Goal: Information Seeking & Learning: Learn about a topic

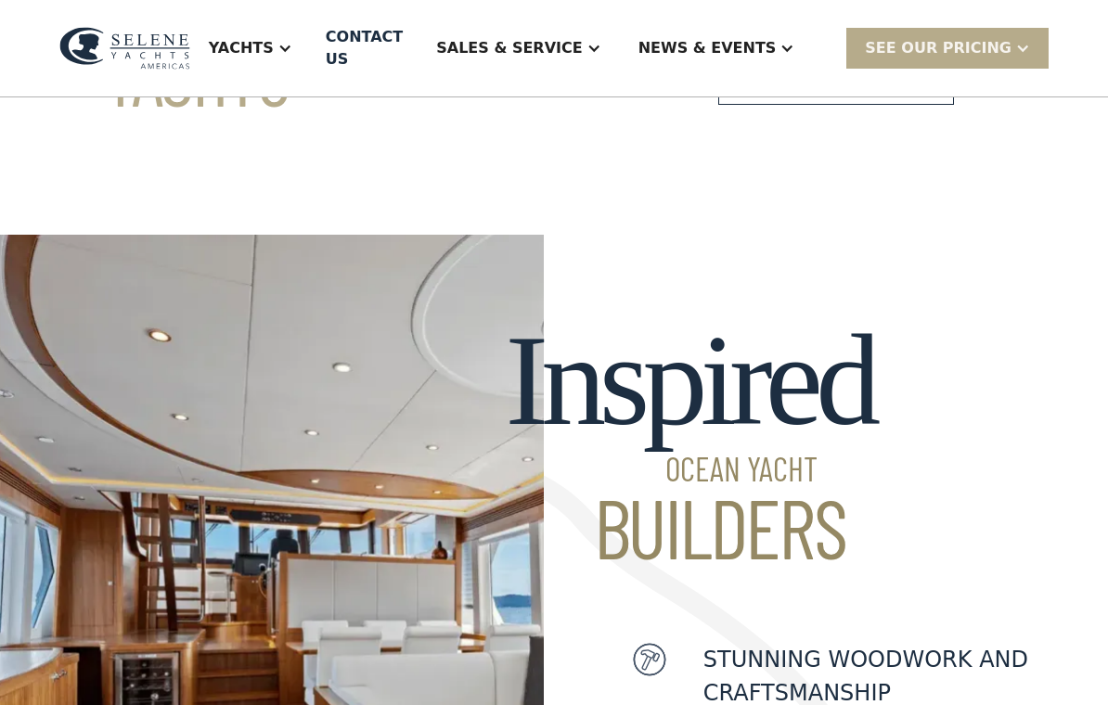
scroll to position [380, 0]
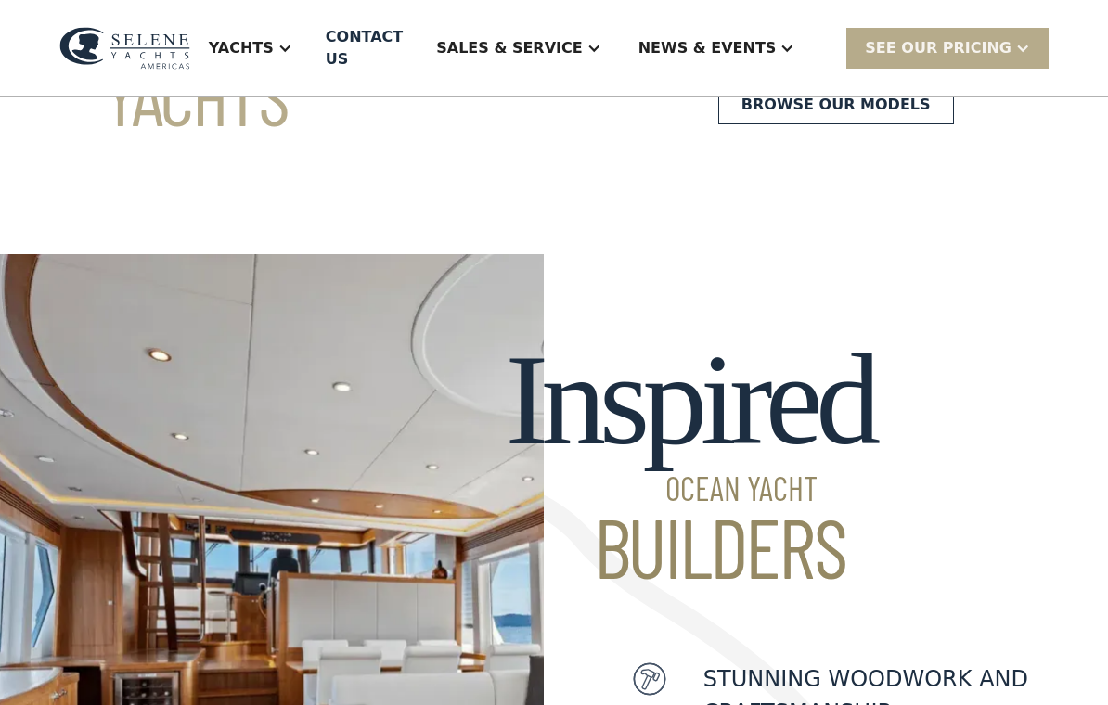
click at [274, 48] on div "Yachts" at bounding box center [241, 48] width 65 height 22
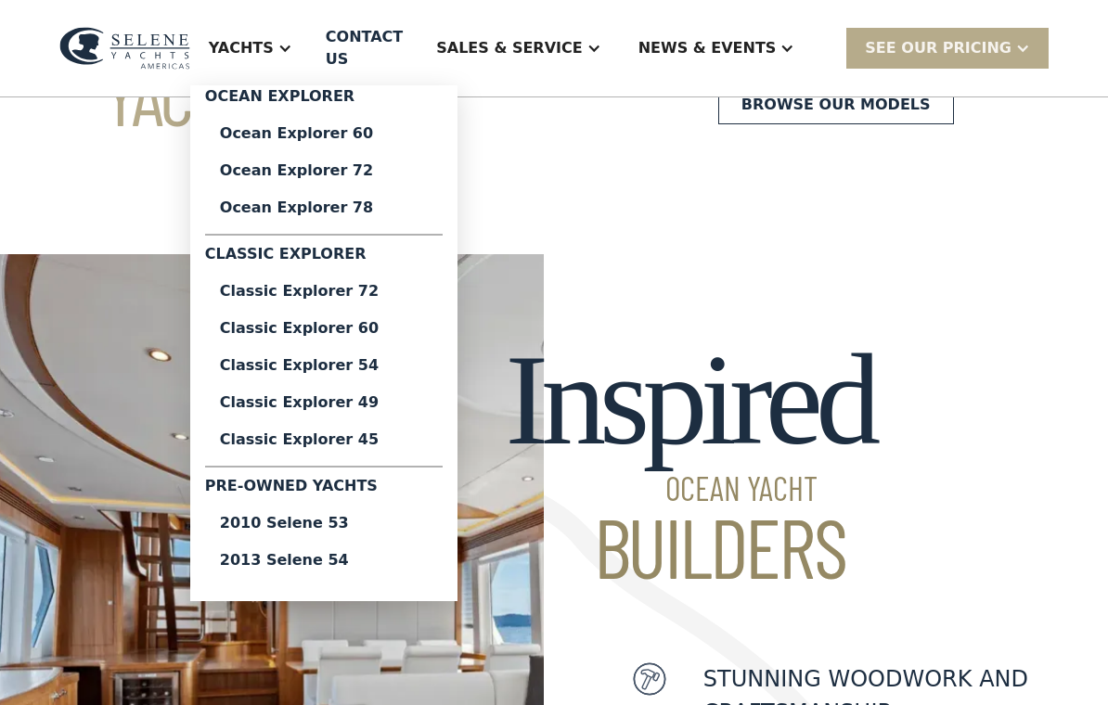
scroll to position [0, 0]
click at [289, 444] on div "Classic Explorer 45" at bounding box center [324, 439] width 208 height 15
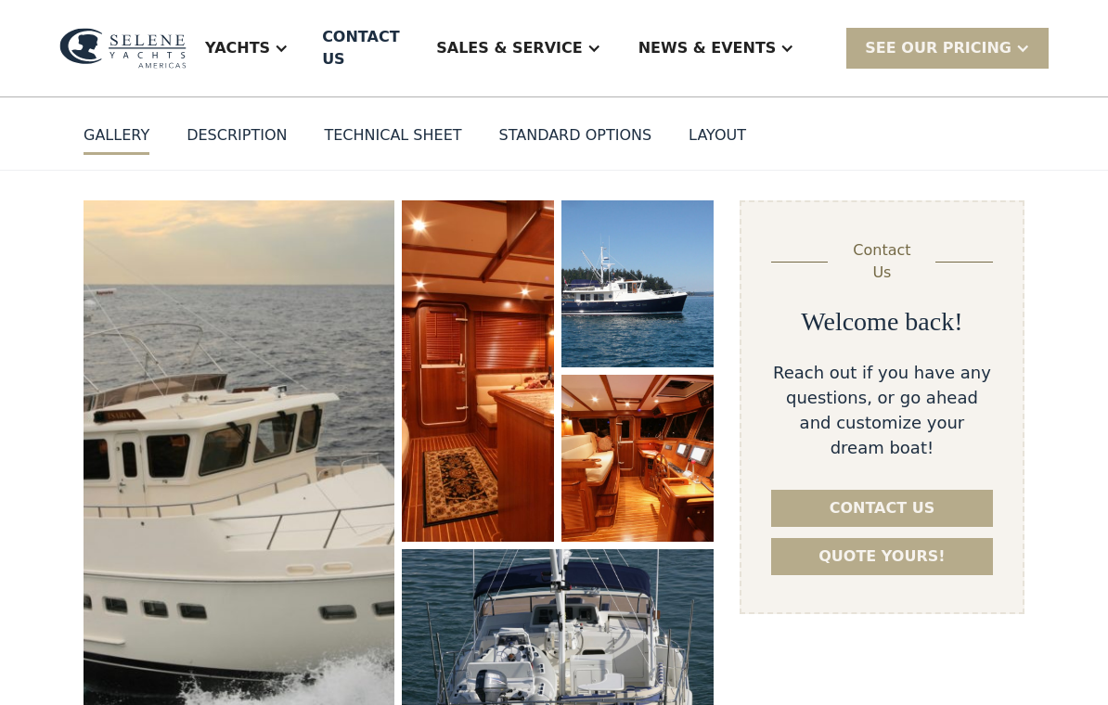
scroll to position [161, 0]
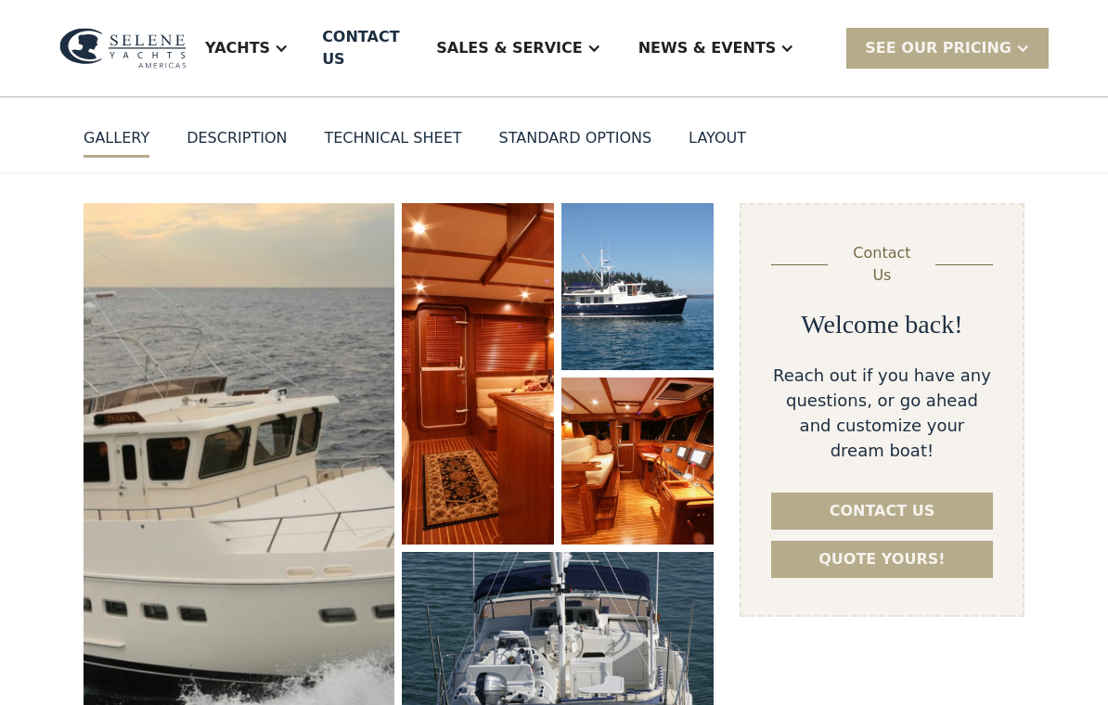
click at [112, 127] on link "GALLERY" at bounding box center [116, 142] width 66 height 31
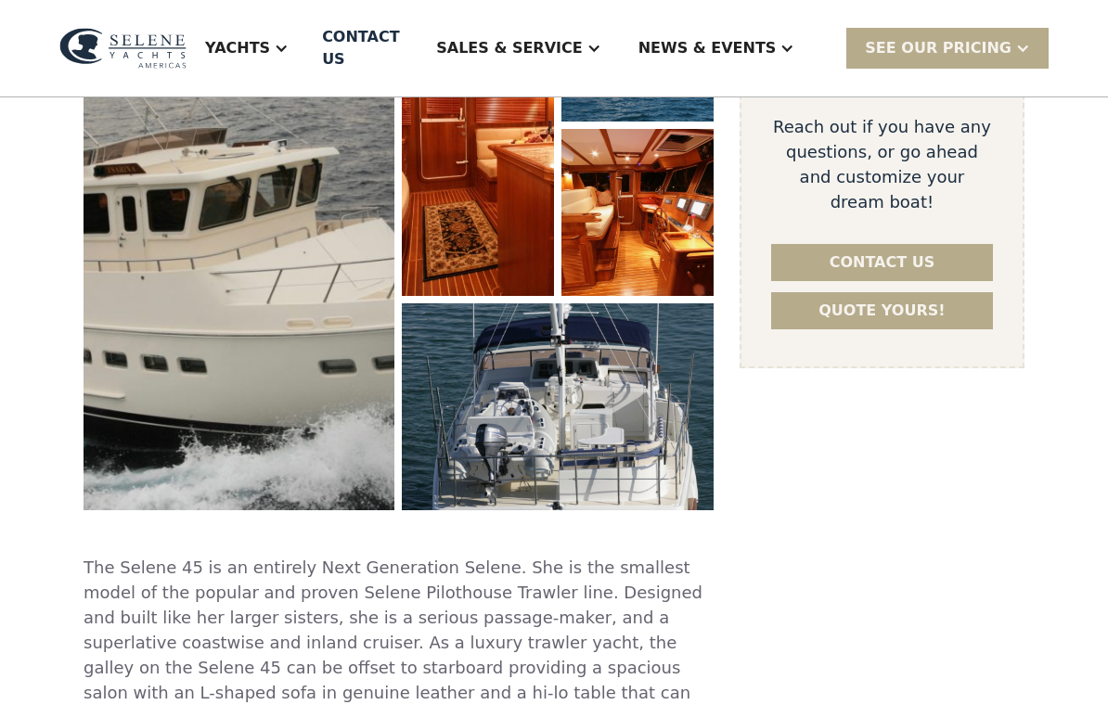
scroll to position [331, 0]
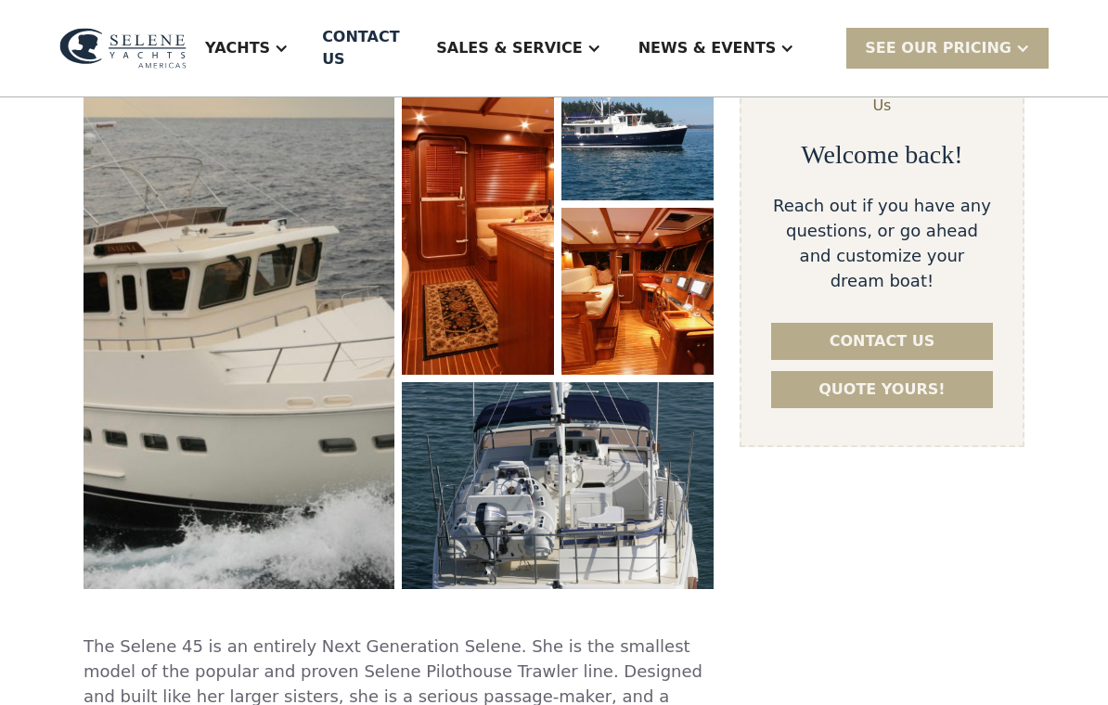
click at [657, 297] on img "open lightbox" at bounding box center [637, 291] width 152 height 167
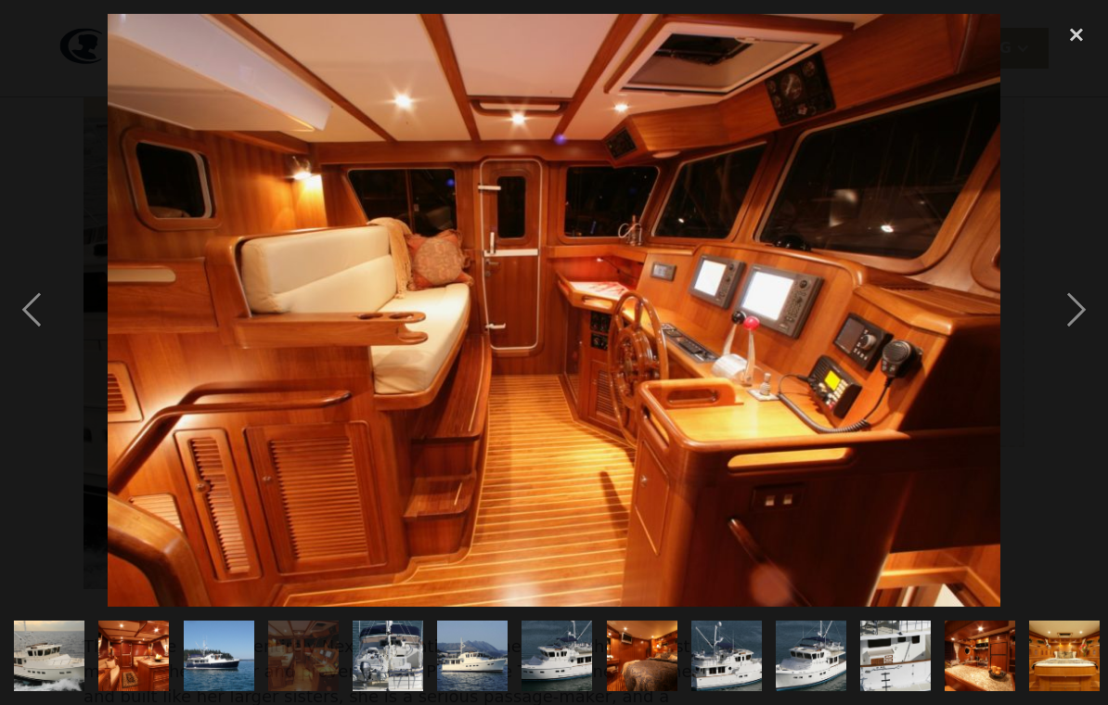
click at [1077, 310] on div "next image" at bounding box center [1076, 310] width 63 height 592
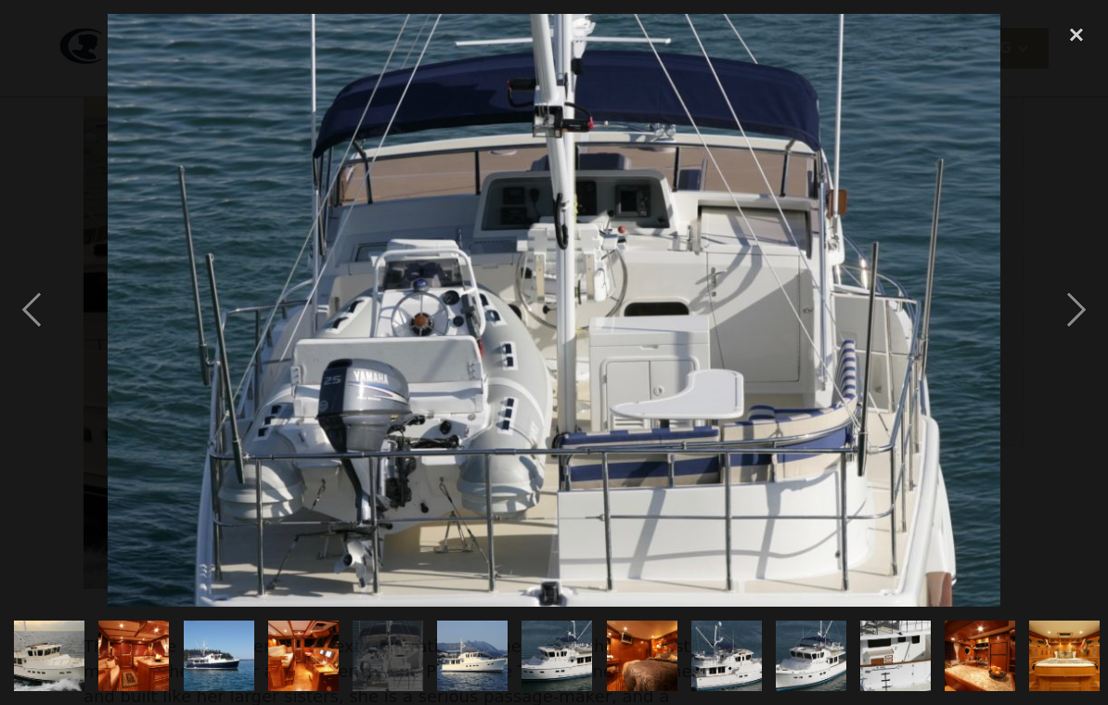
click at [1081, 322] on div "next image" at bounding box center [1076, 310] width 63 height 592
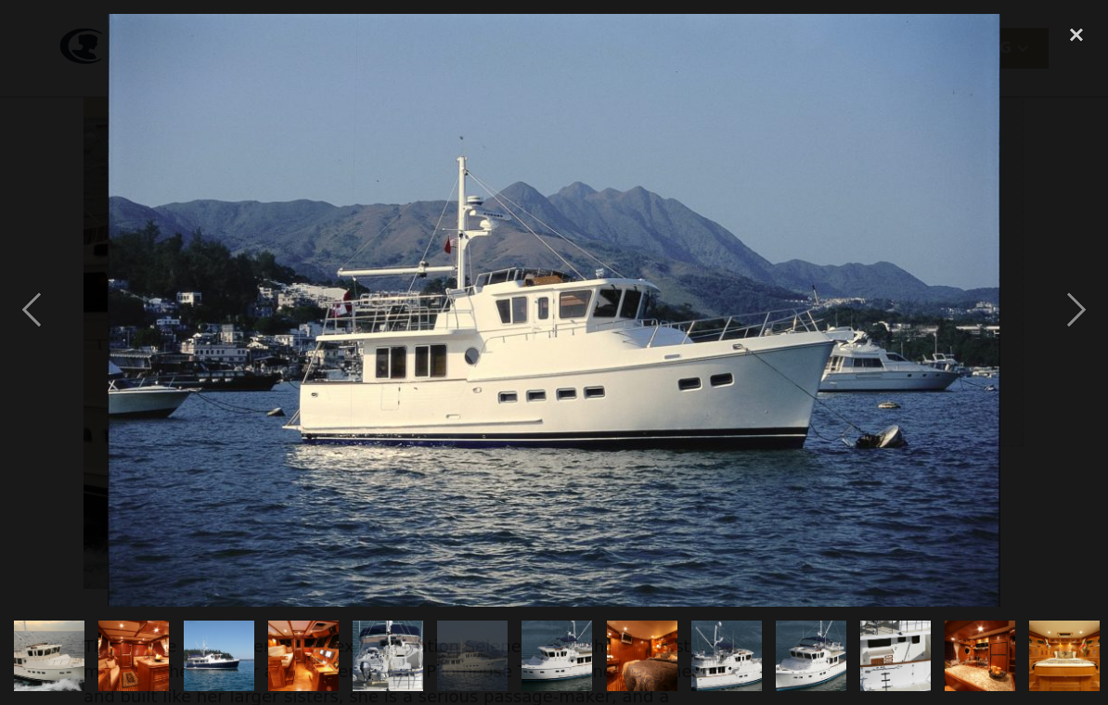
click at [1078, 314] on div "next image" at bounding box center [1076, 310] width 63 height 592
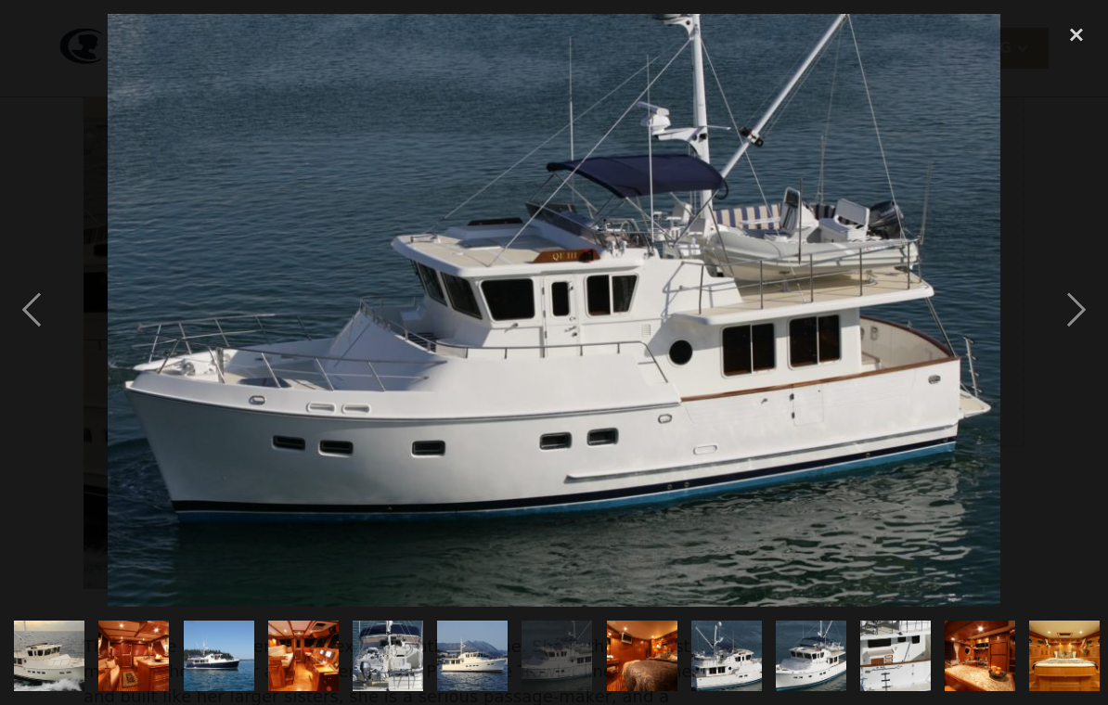
click at [1068, 324] on div "next image" at bounding box center [1076, 310] width 63 height 592
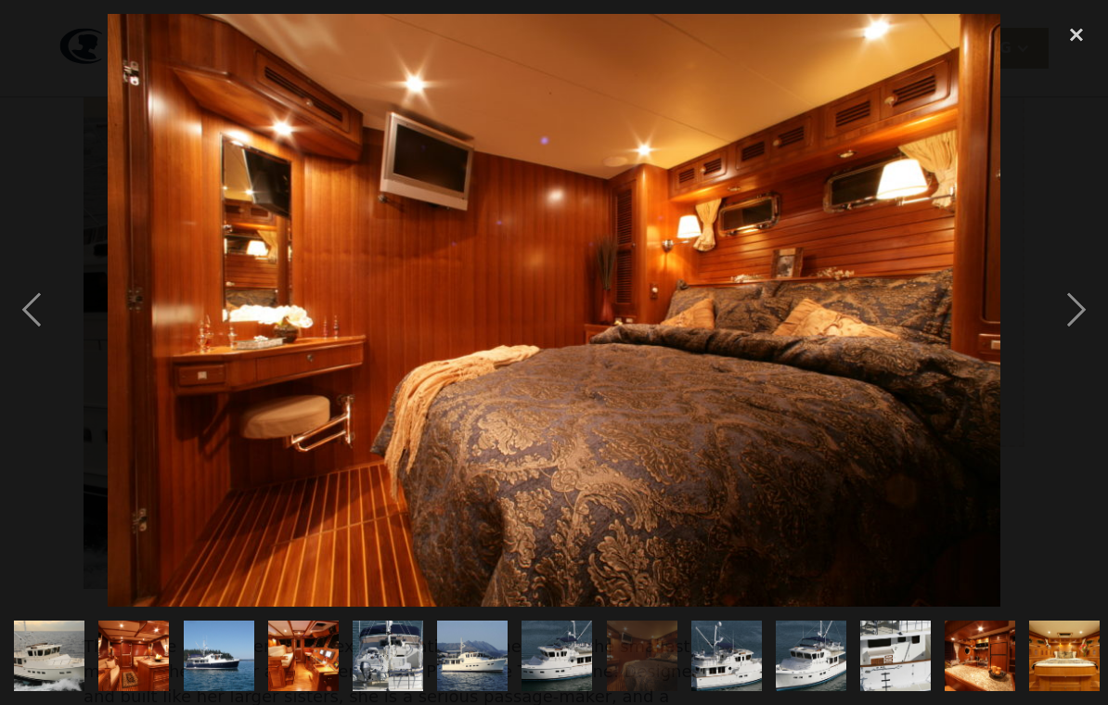
click at [1073, 327] on div "next image" at bounding box center [1076, 310] width 63 height 592
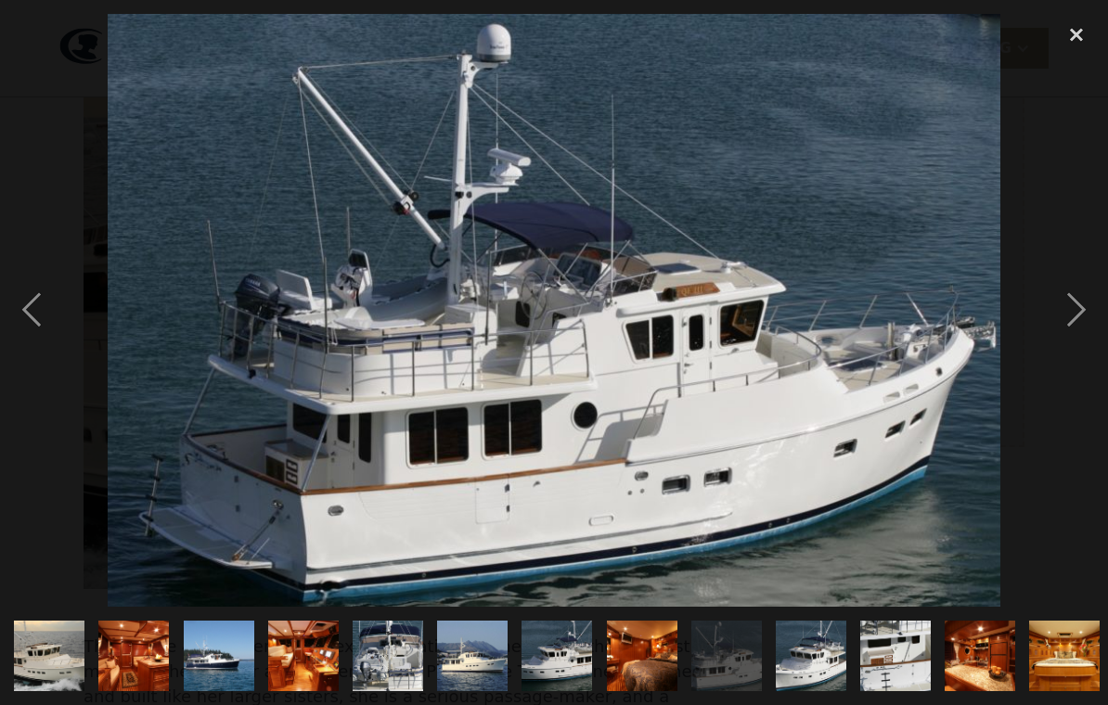
click at [1076, 332] on div "next image" at bounding box center [1076, 310] width 63 height 592
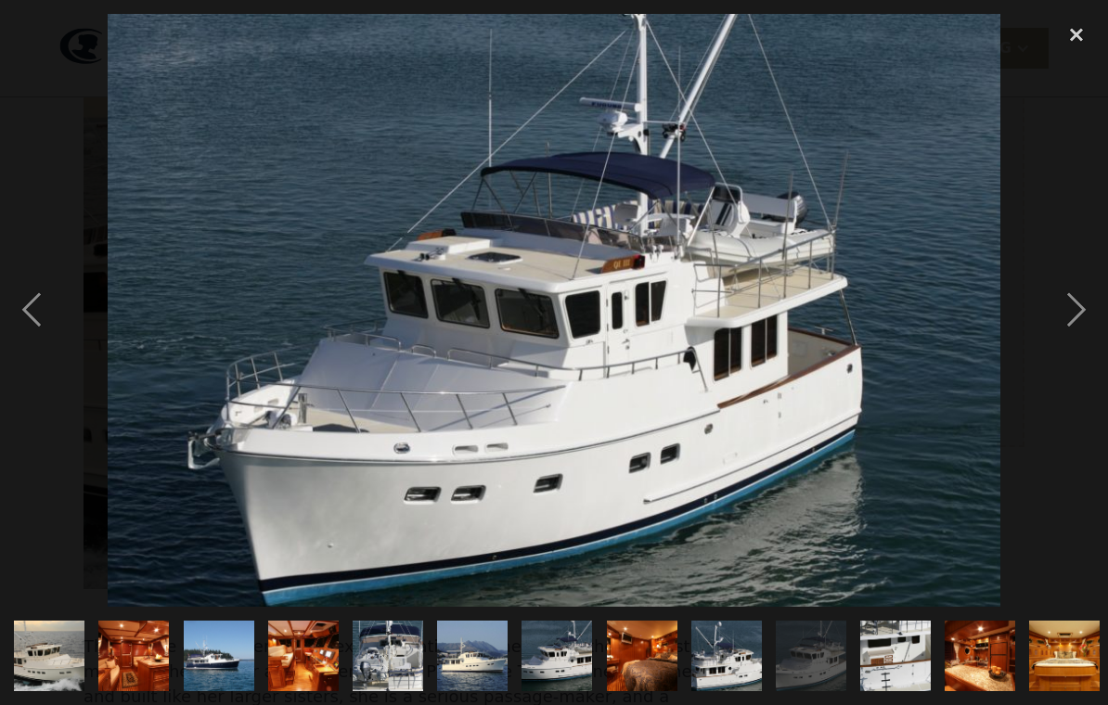
click at [1080, 335] on div "next image" at bounding box center [1076, 310] width 63 height 592
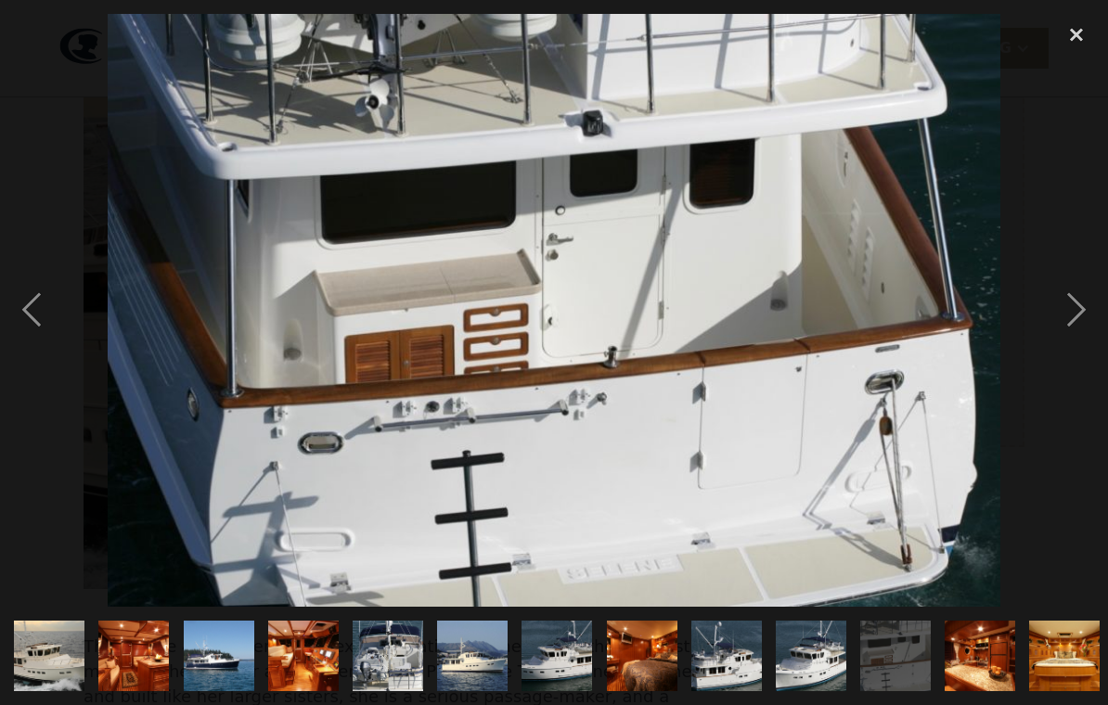
click at [1073, 336] on div "next image" at bounding box center [1076, 310] width 63 height 592
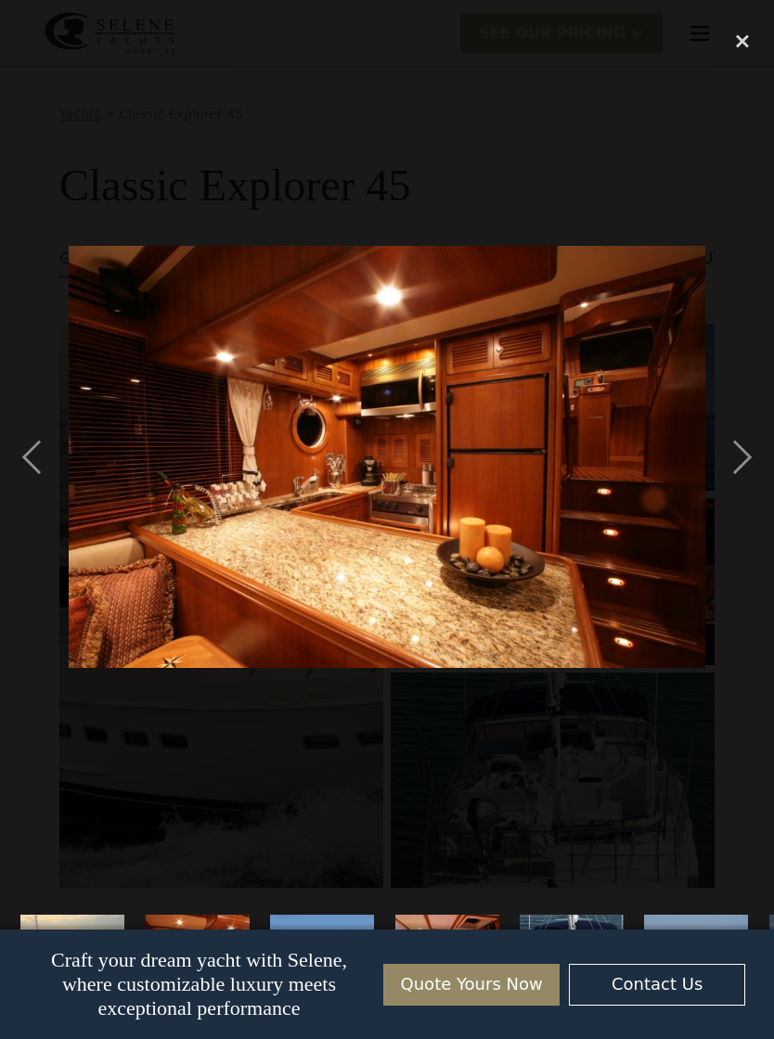
scroll to position [0, 0]
click at [743, 39] on div "close lightbox" at bounding box center [742, 40] width 63 height 41
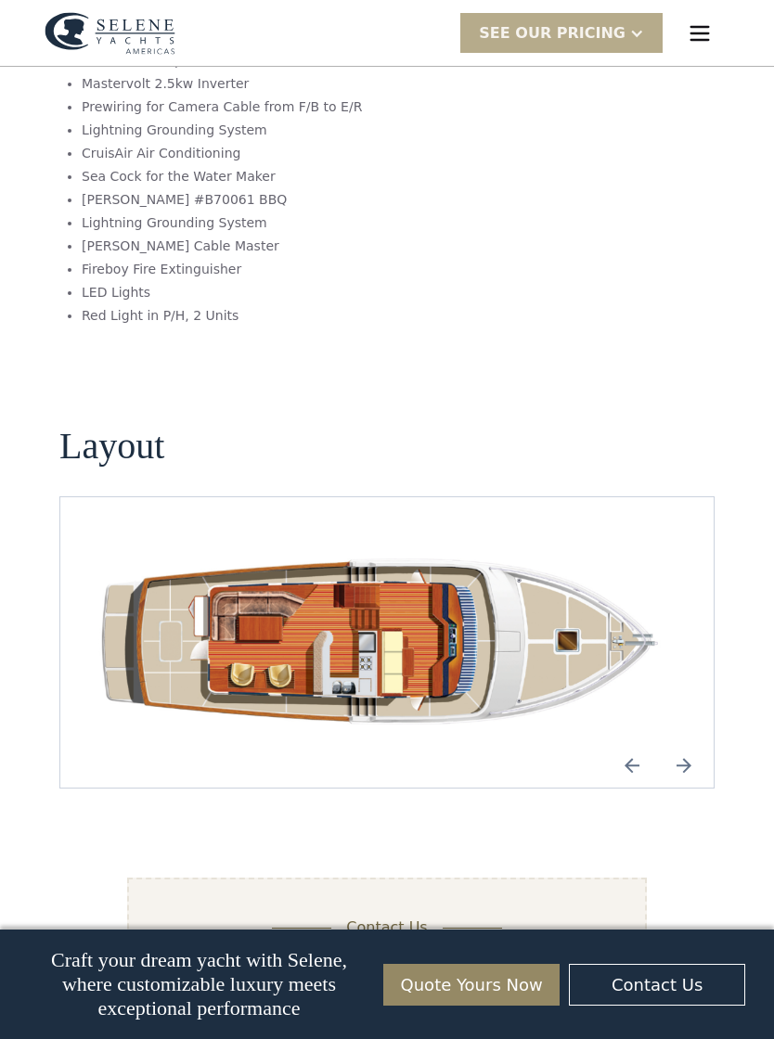
scroll to position [2439, 0]
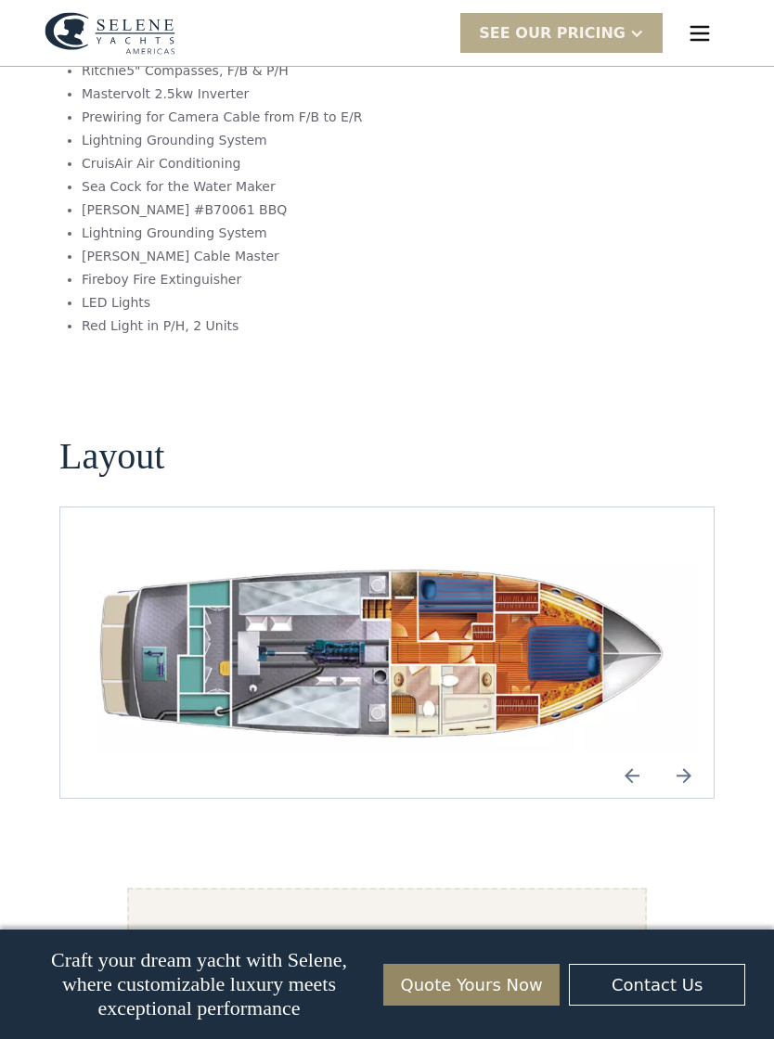
click at [104, 224] on li "Lightning Grounding System" at bounding box center [282, 233] width 401 height 19
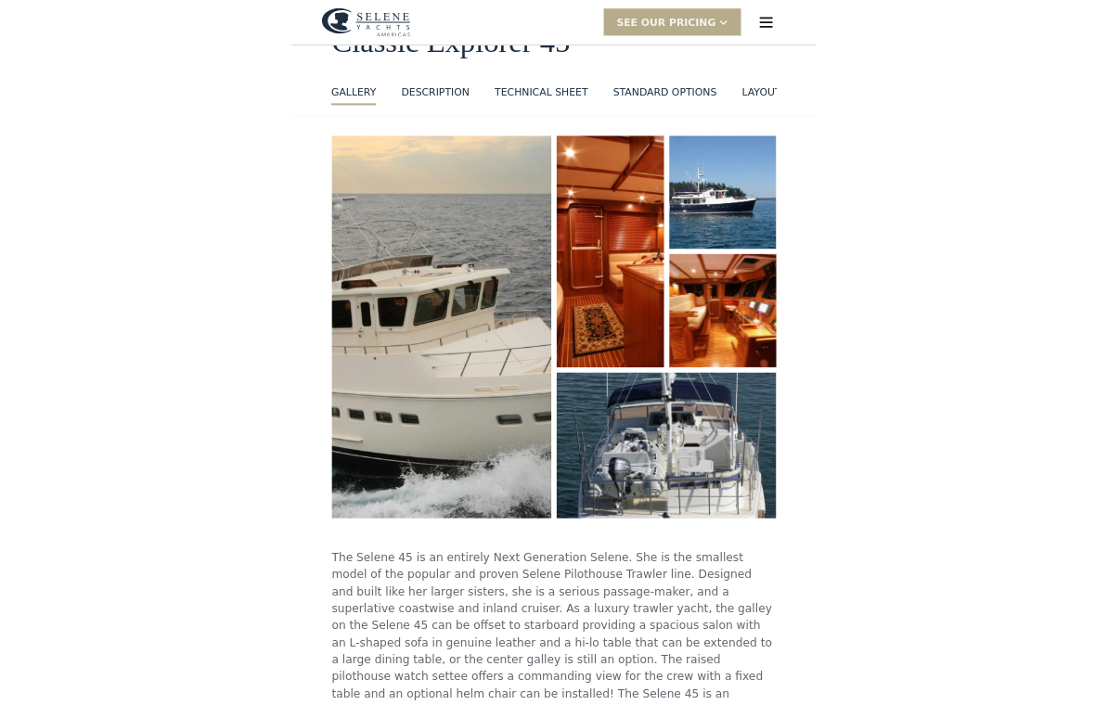
scroll to position [0, 0]
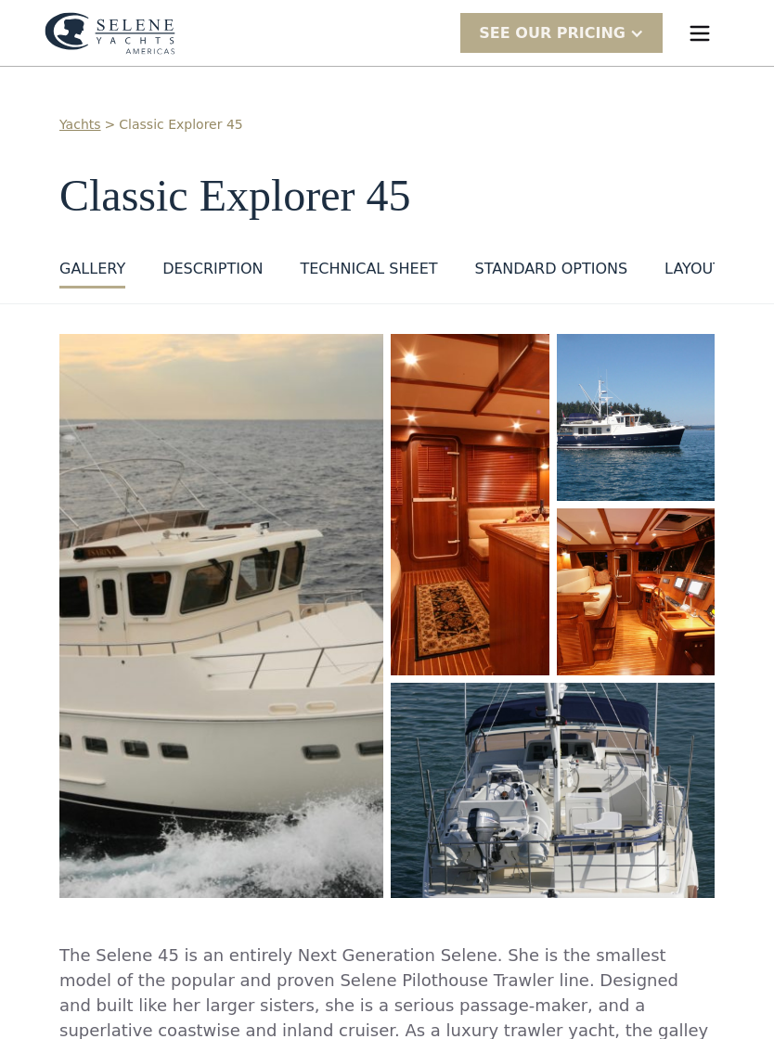
click at [519, 565] on img "open lightbox" at bounding box center [470, 504] width 159 height 341
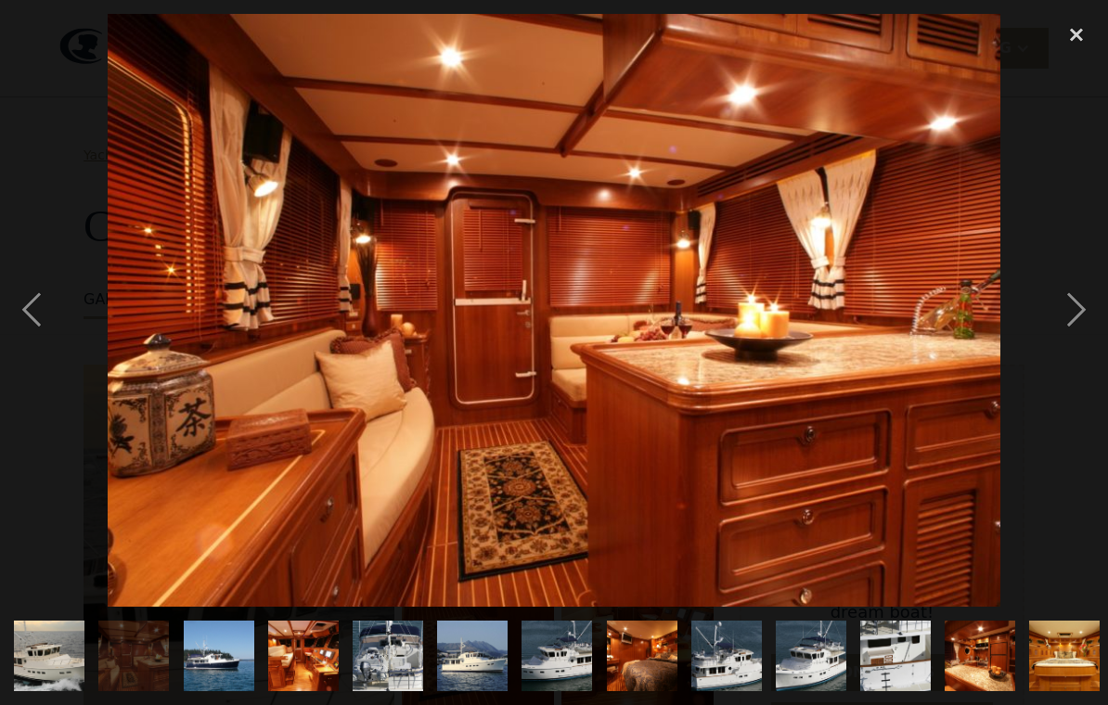
click at [1075, 325] on div "next image" at bounding box center [1076, 310] width 63 height 592
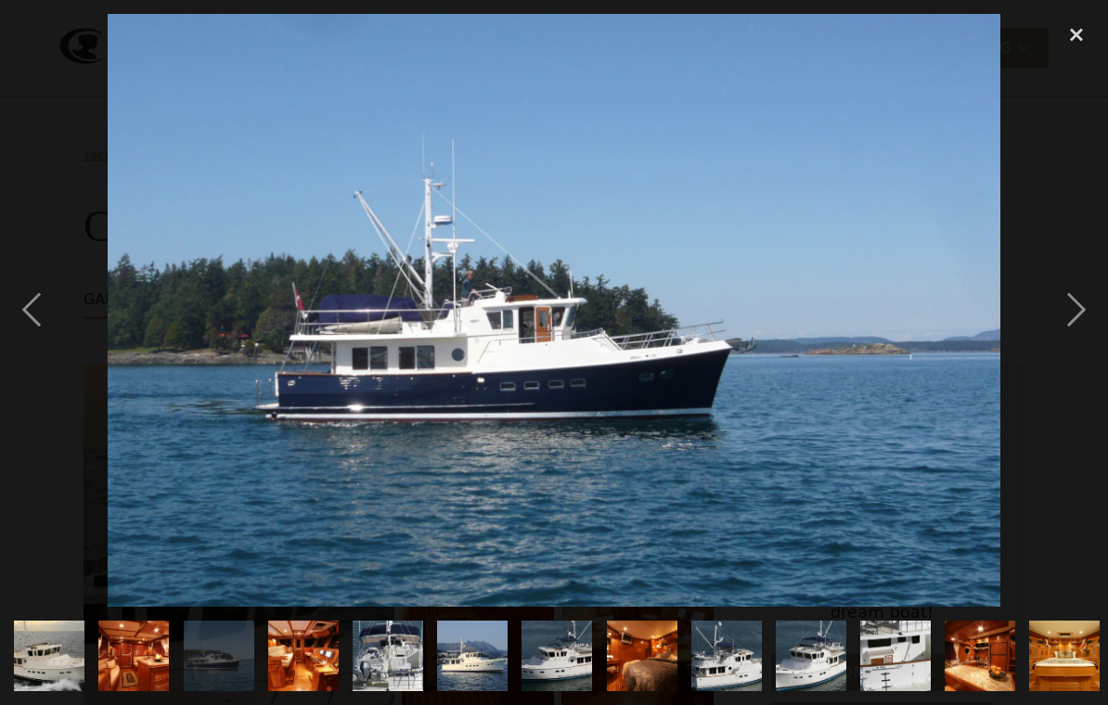
click at [1077, 330] on div "next image" at bounding box center [1076, 310] width 63 height 592
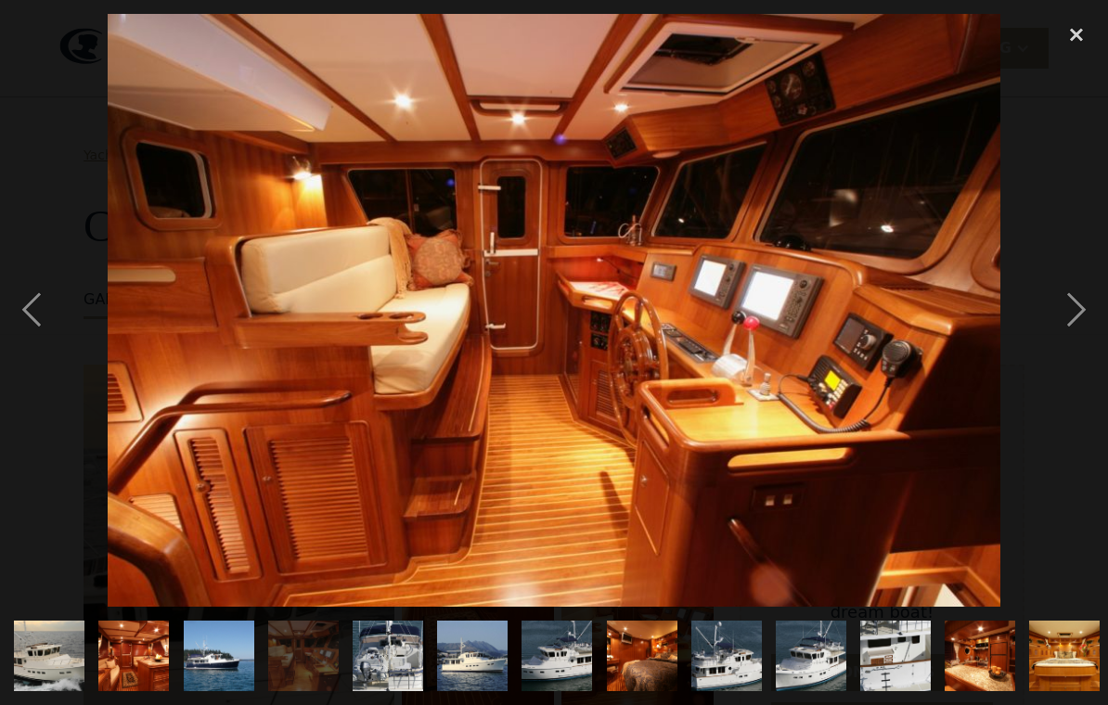
click at [1075, 329] on div "next image" at bounding box center [1076, 310] width 63 height 592
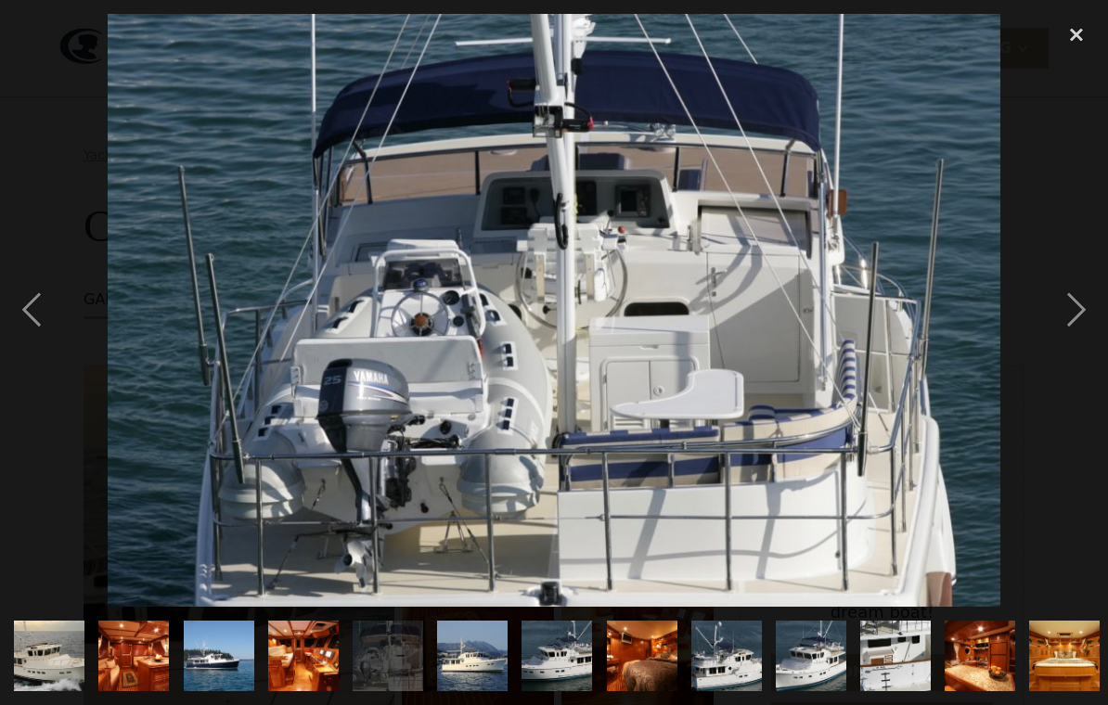
click at [1071, 333] on div "next image" at bounding box center [1076, 310] width 63 height 592
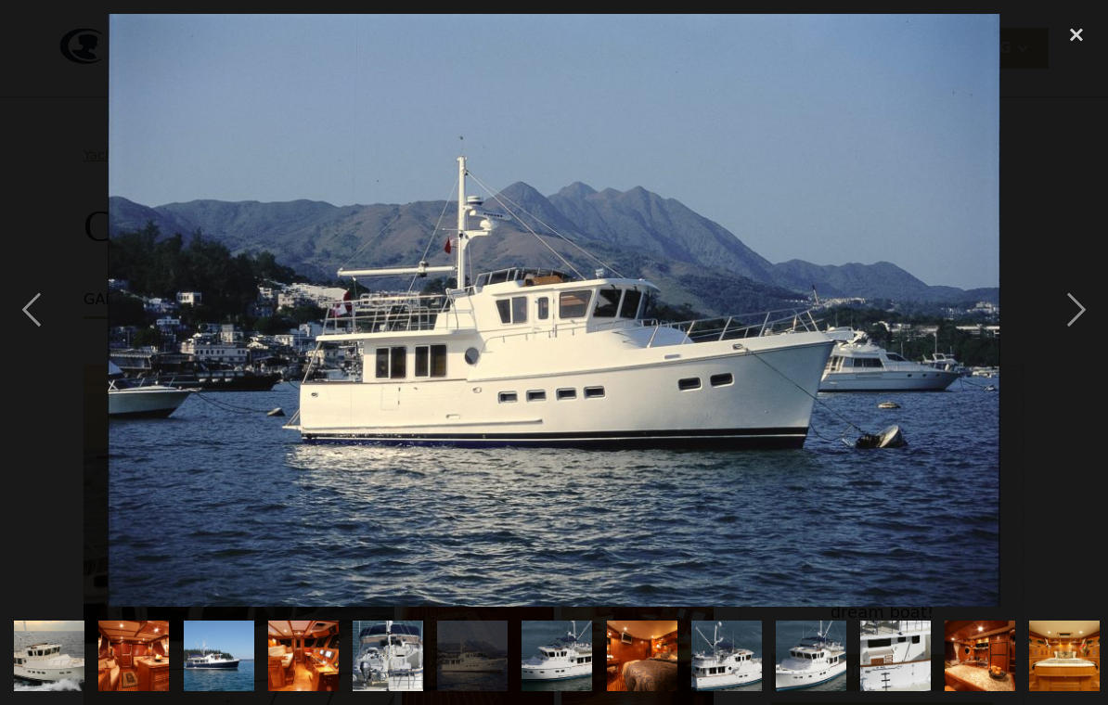
click at [1075, 330] on div "next image" at bounding box center [1076, 310] width 63 height 592
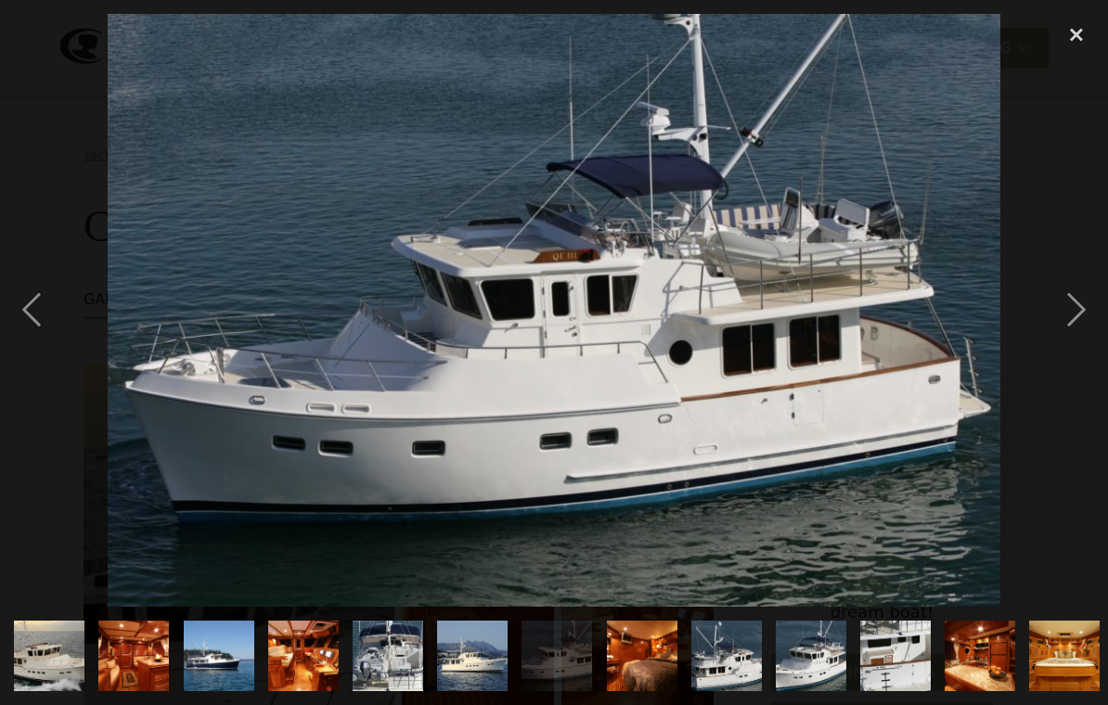
click at [1073, 333] on div "next image" at bounding box center [1076, 310] width 63 height 592
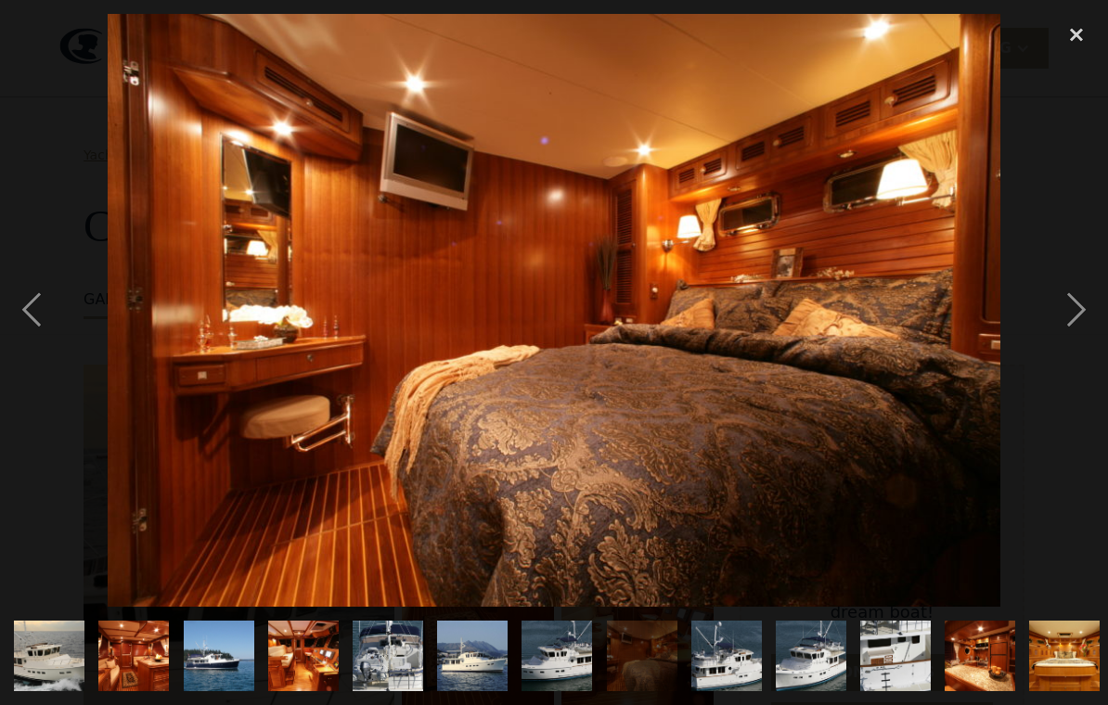
click at [1069, 327] on div "next image" at bounding box center [1076, 310] width 63 height 592
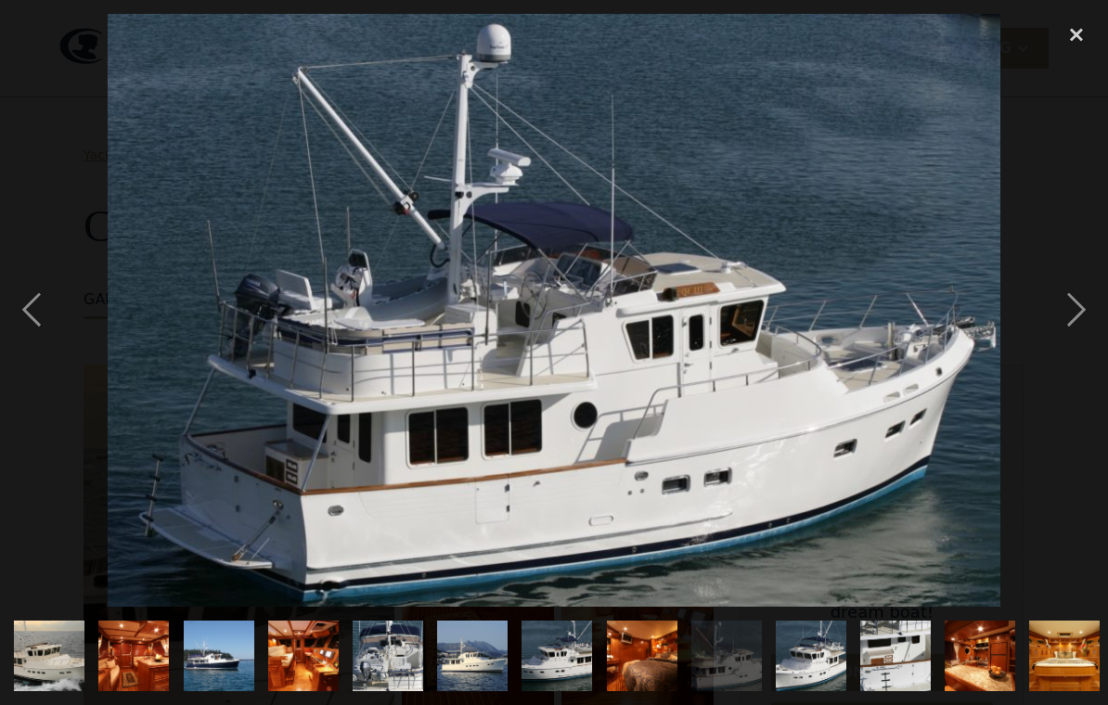
click at [1075, 327] on div "next image" at bounding box center [1076, 310] width 63 height 592
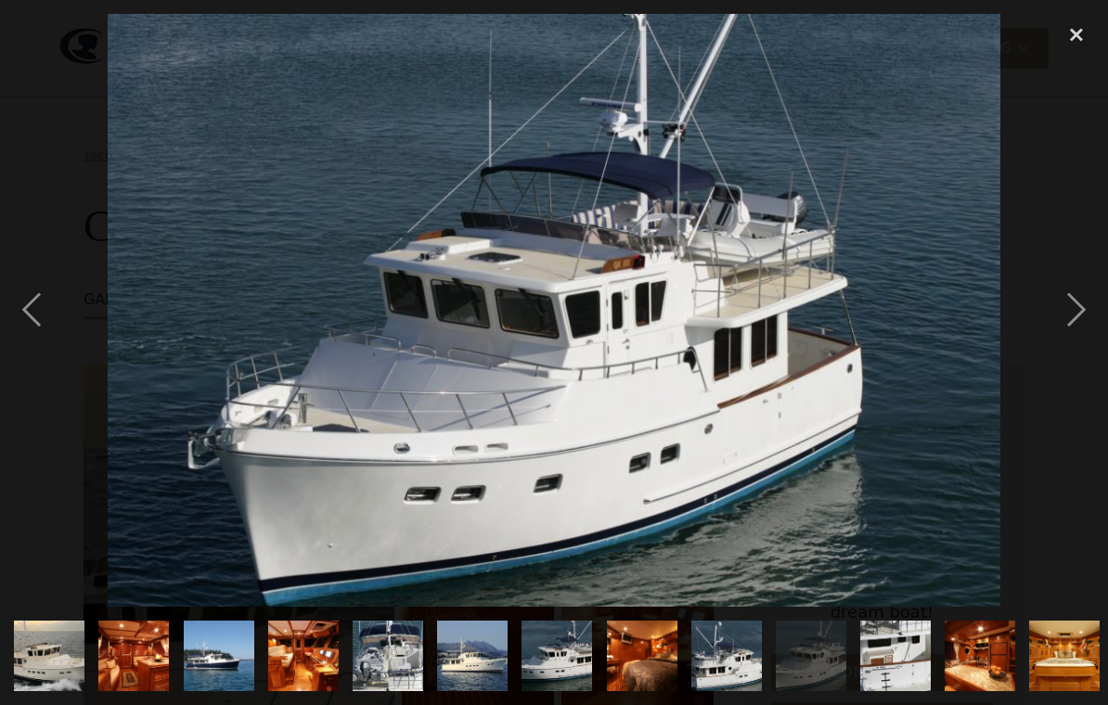
click at [1075, 338] on div "next image" at bounding box center [1076, 310] width 63 height 592
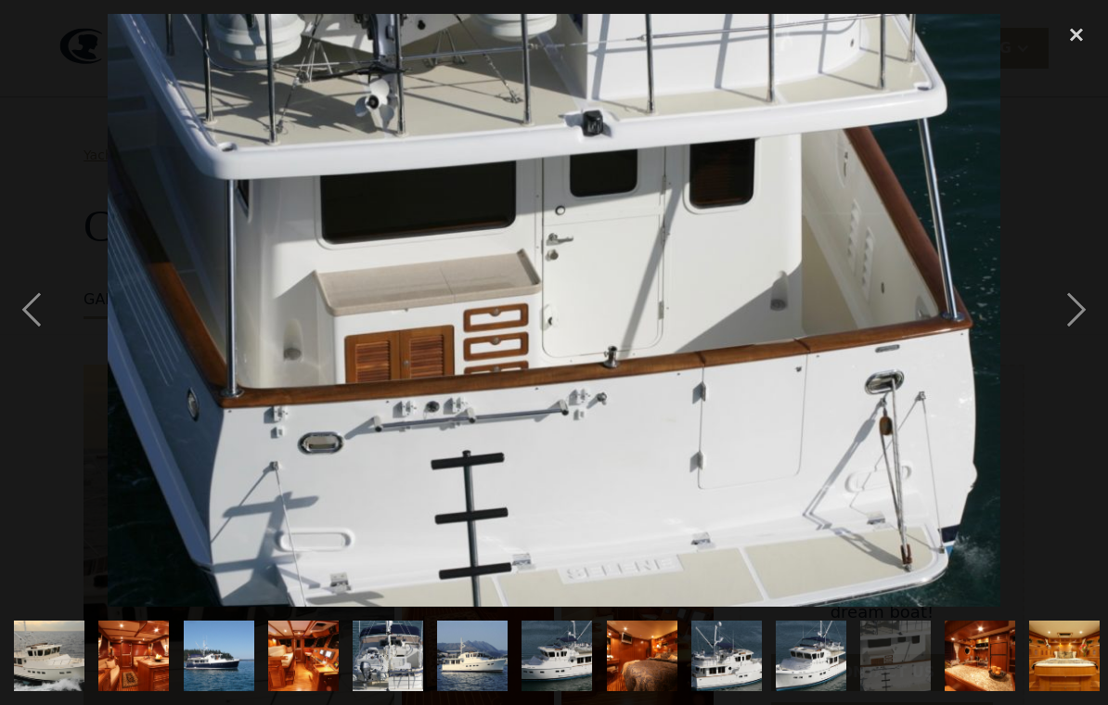
click at [1076, 337] on div "next image" at bounding box center [1076, 310] width 63 height 592
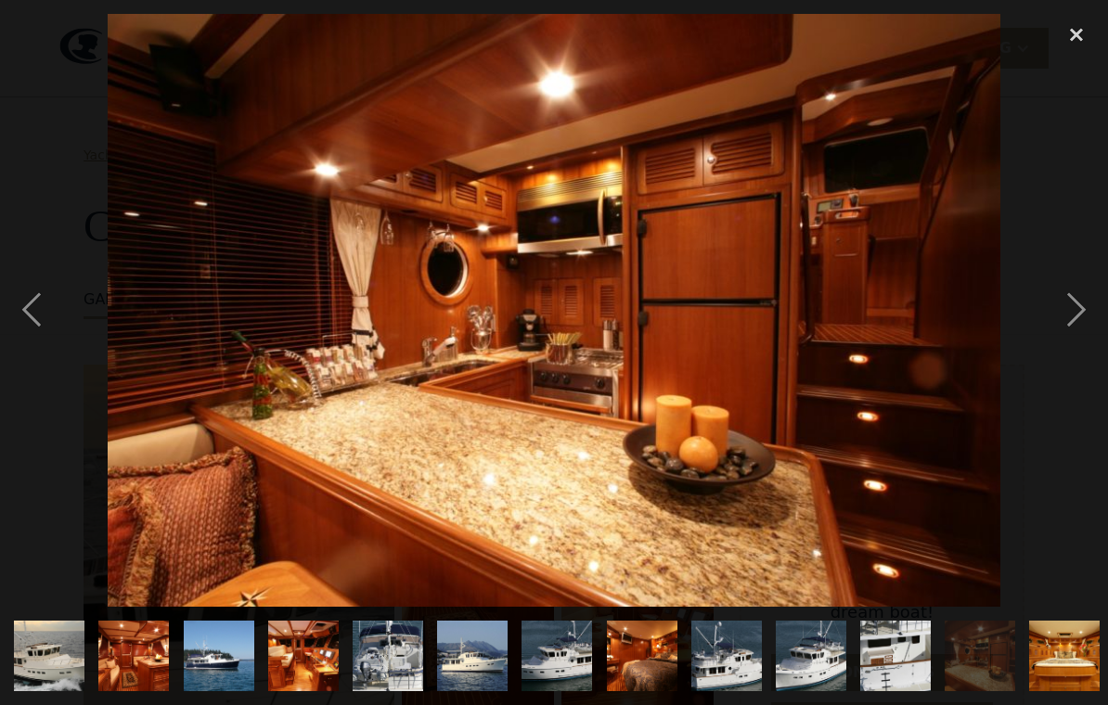
click at [1077, 338] on div "next image" at bounding box center [1076, 310] width 63 height 592
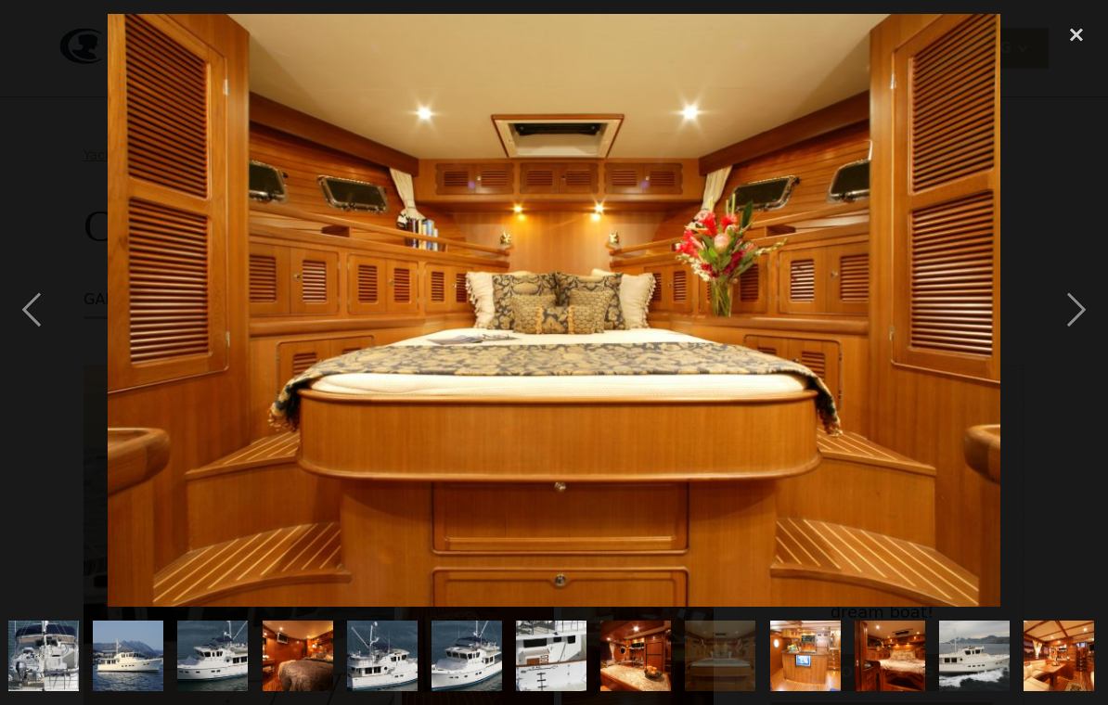
scroll to position [0, 404]
click at [1073, 345] on div "next image" at bounding box center [1076, 310] width 63 height 592
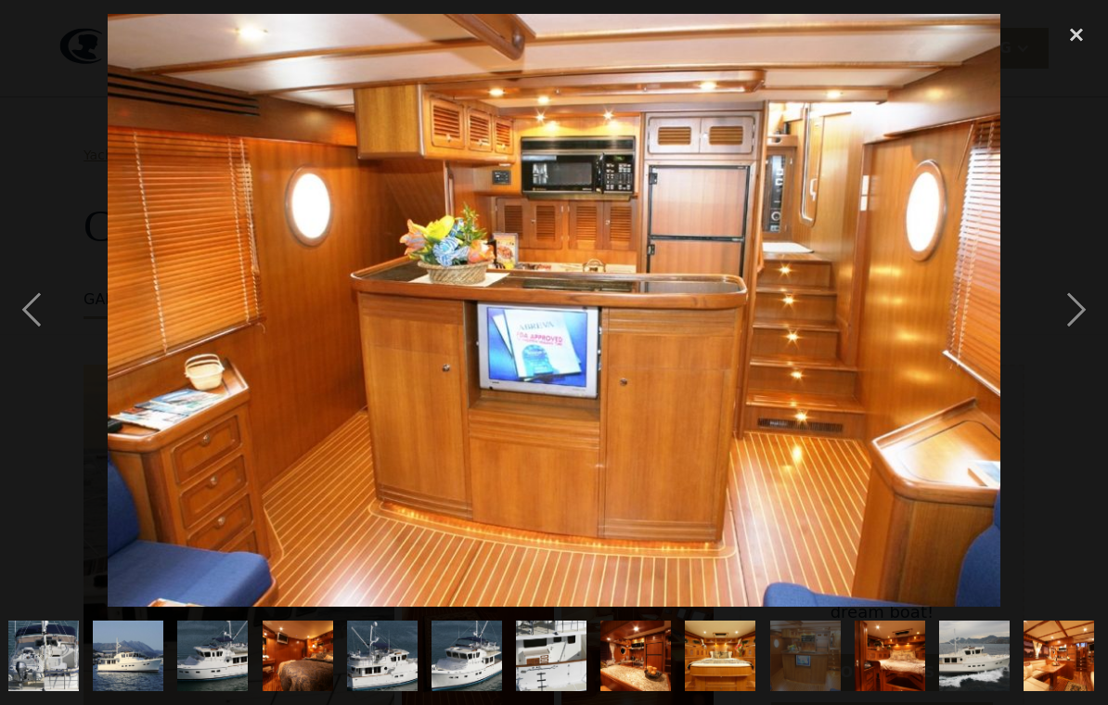
scroll to position [161, 0]
